Goal: Information Seeking & Learning: Learn about a topic

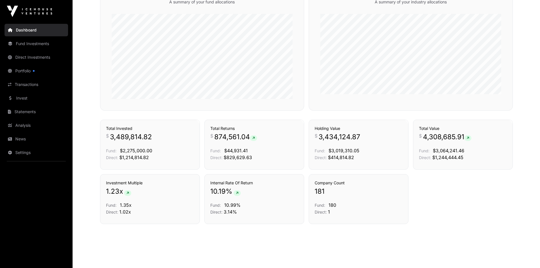
scroll to position [377, 0]
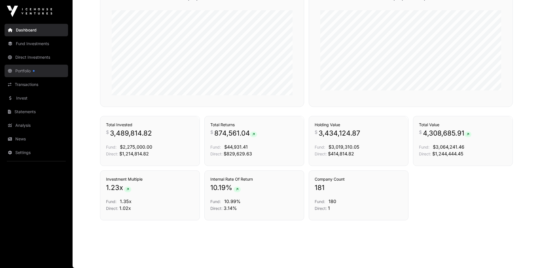
click at [42, 70] on link "Portfolio" at bounding box center [36, 71] width 63 height 12
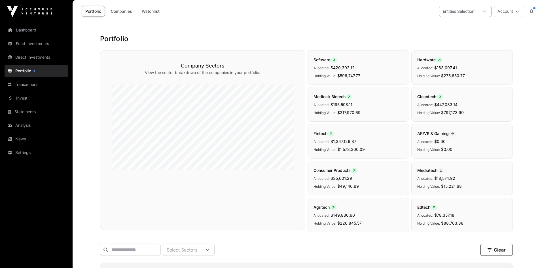
click at [480, 14] on div at bounding box center [484, 11] width 14 height 11
click at [463, 36] on span "Freya Holding BV" at bounding box center [467, 36] width 32 height 4
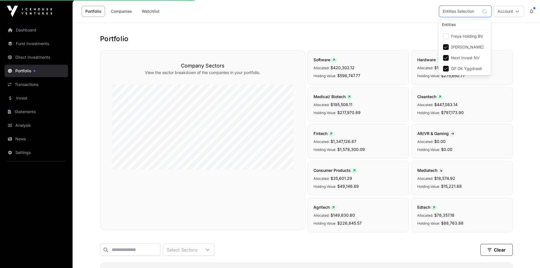
click at [458, 55] on li "Next Invest NV" at bounding box center [465, 58] width 50 height 10
click at [458, 46] on span "[PERSON_NAME]" at bounding box center [467, 47] width 33 height 4
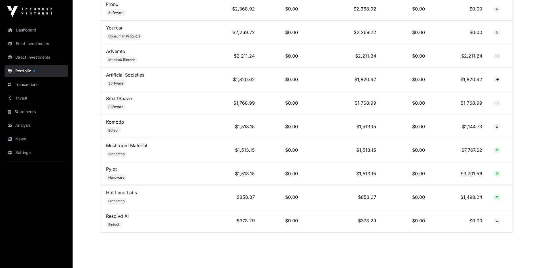
scroll to position [2085, 0]
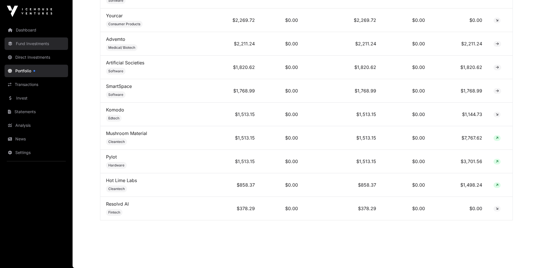
click at [18, 42] on link "Fund Investments" at bounding box center [36, 43] width 63 height 12
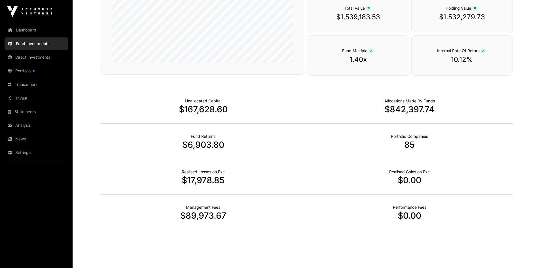
scroll to position [327, 0]
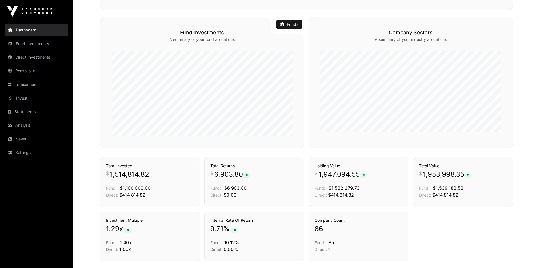
scroll to position [353, 0]
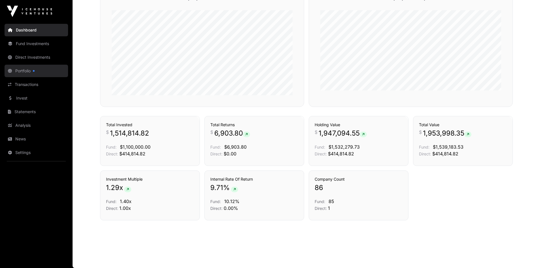
click at [32, 77] on link "Portfolio" at bounding box center [36, 71] width 63 height 12
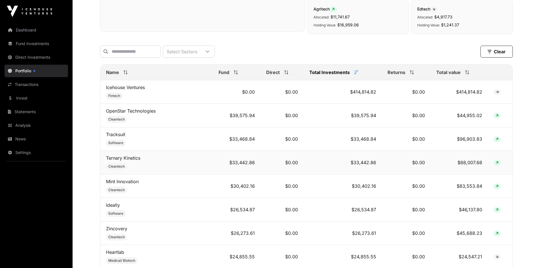
scroll to position [198, 0]
click at [116, 184] on link "Mint Innovation" at bounding box center [122, 181] width 33 height 6
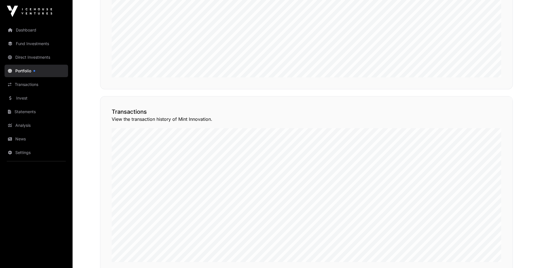
scroll to position [429, 0]
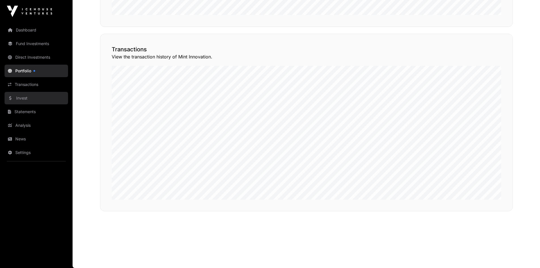
click at [34, 101] on link "Invest" at bounding box center [36, 98] width 63 height 12
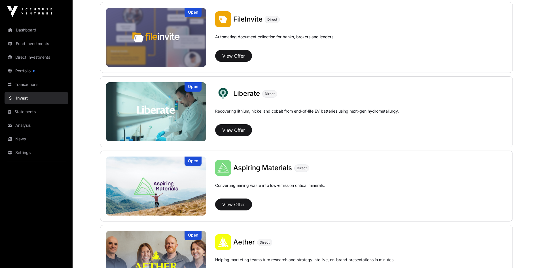
scroll to position [368, 0]
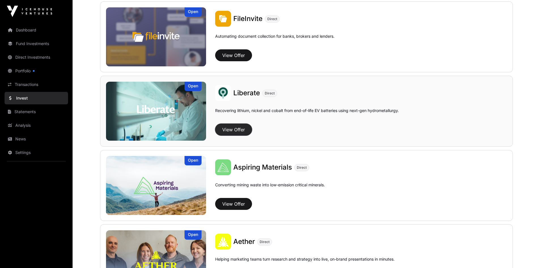
click at [238, 128] on button "View Offer" at bounding box center [233, 130] width 37 height 12
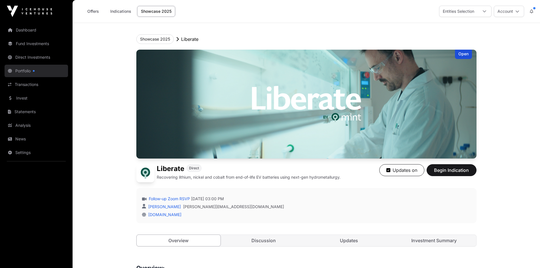
click at [31, 70] on link "Portfolio" at bounding box center [36, 71] width 63 height 12
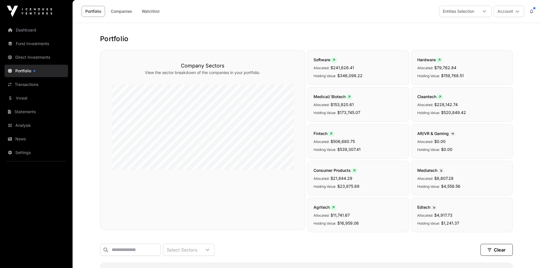
click at [486, 5] on div "Portfolio Companies Watchlist Entities Selection Account" at bounding box center [306, 11] width 460 height 23
click at [483, 8] on div at bounding box center [484, 11] width 14 height 11
click at [468, 34] on span "Freya Holding BV" at bounding box center [467, 36] width 32 height 4
click at [458, 44] on li "[PERSON_NAME]" at bounding box center [465, 47] width 50 height 10
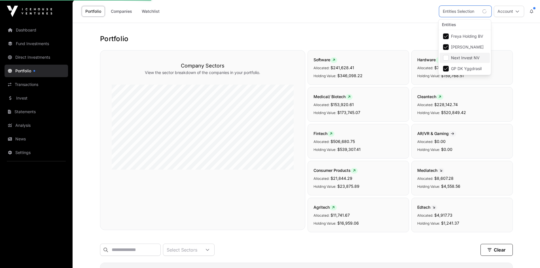
click at [455, 54] on li "Next Invest NV" at bounding box center [465, 58] width 50 height 10
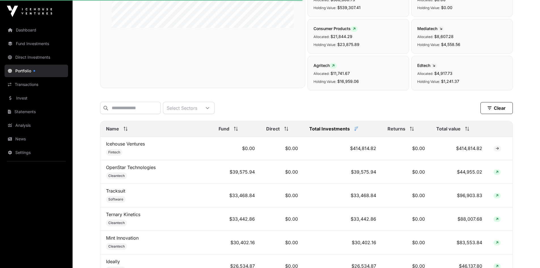
scroll to position [227, 0]
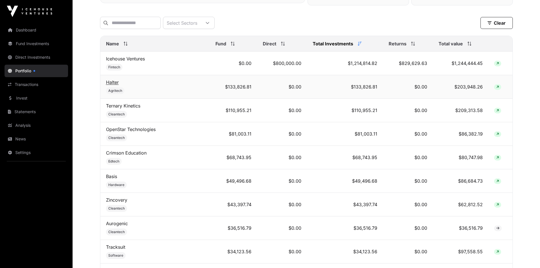
click at [113, 85] on link "Halter" at bounding box center [112, 82] width 13 height 6
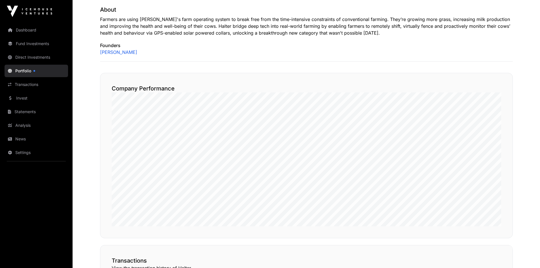
scroll to position [255, 0]
